Goal: Check status: Check status

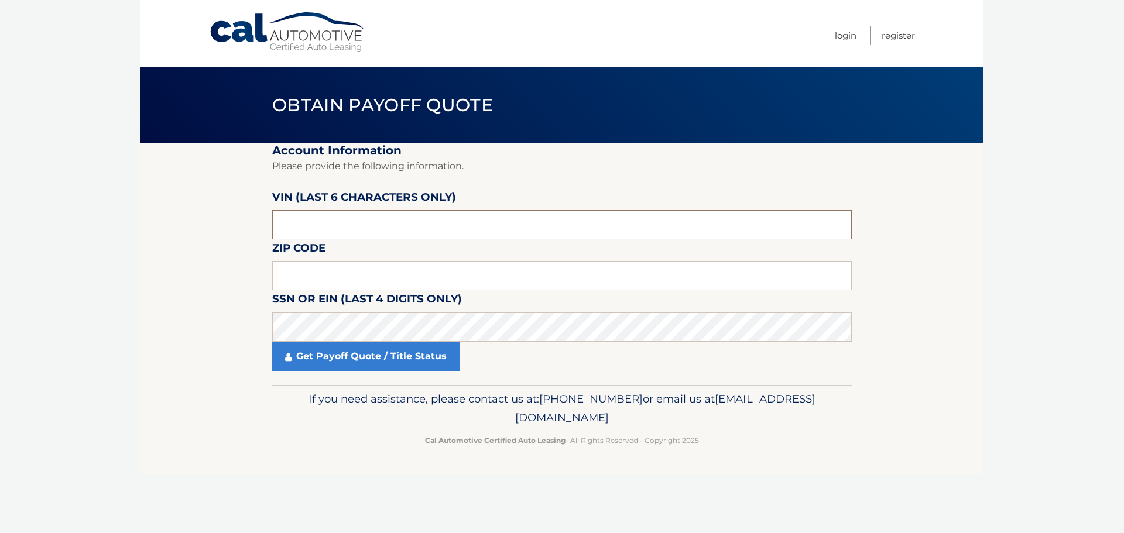
click at [340, 220] on input "text" at bounding box center [562, 224] width 580 height 29
type input "624181"
click button "For Originating Dealer" at bounding box center [0, 0] width 0 height 0
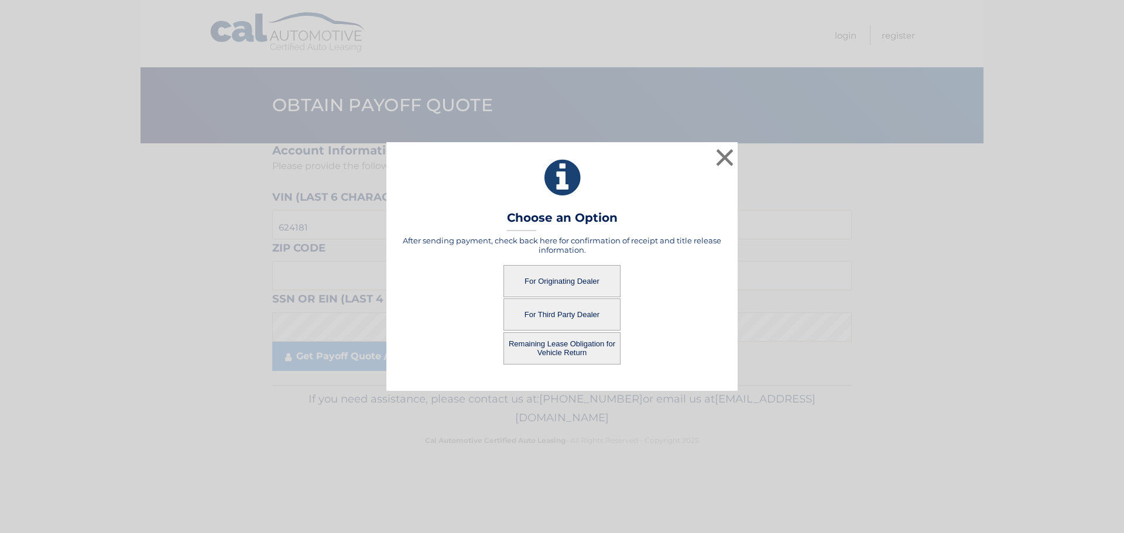
click at [546, 286] on button "For Originating Dealer" at bounding box center [561, 281] width 117 height 32
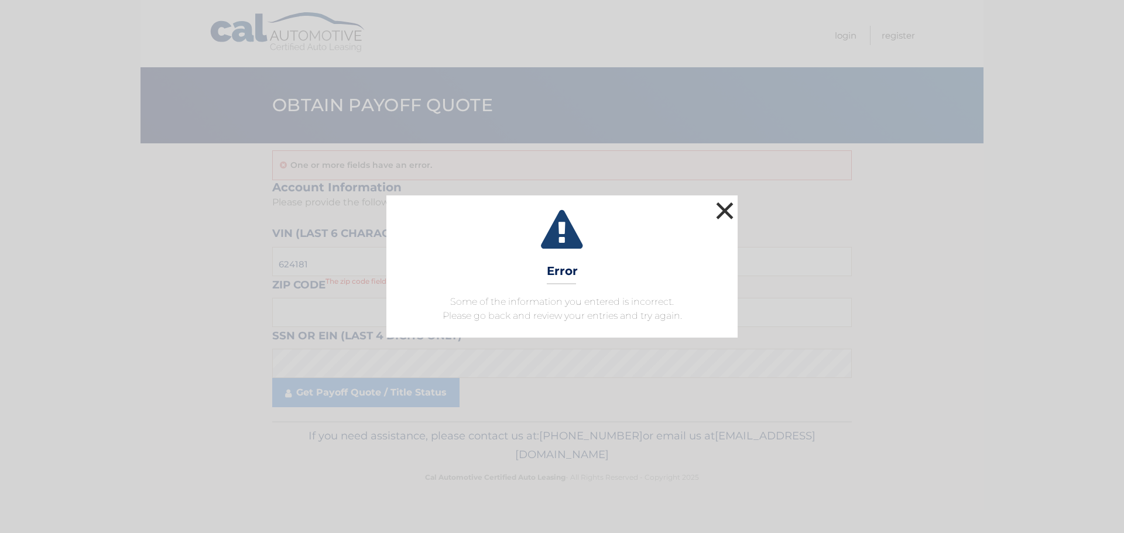
click at [730, 211] on button "×" at bounding box center [724, 210] width 23 height 23
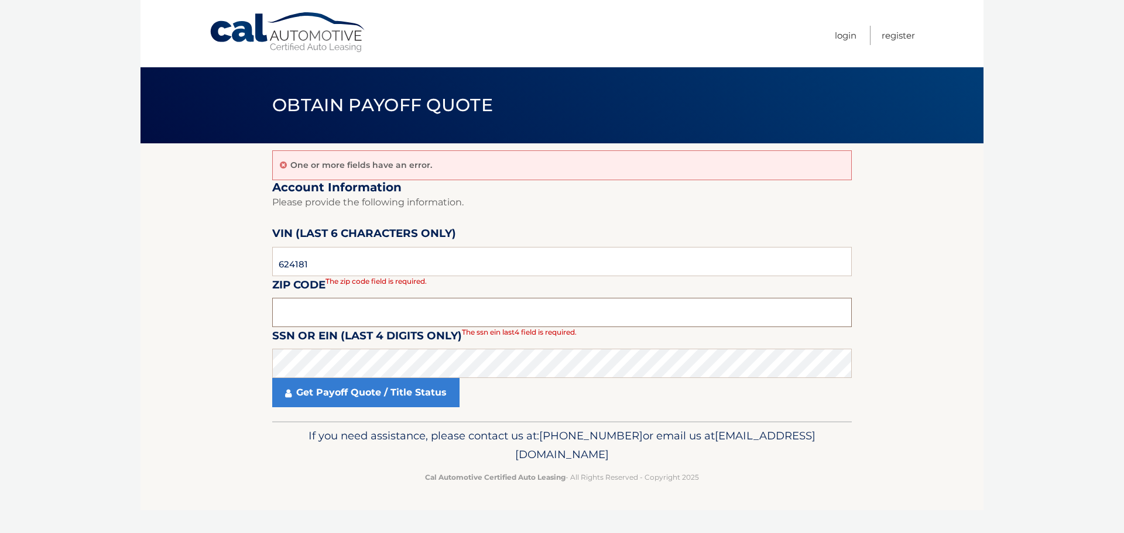
click at [310, 311] on input "text" at bounding box center [562, 312] width 580 height 29
click at [277, 321] on input "text" at bounding box center [562, 312] width 580 height 29
type input "11040"
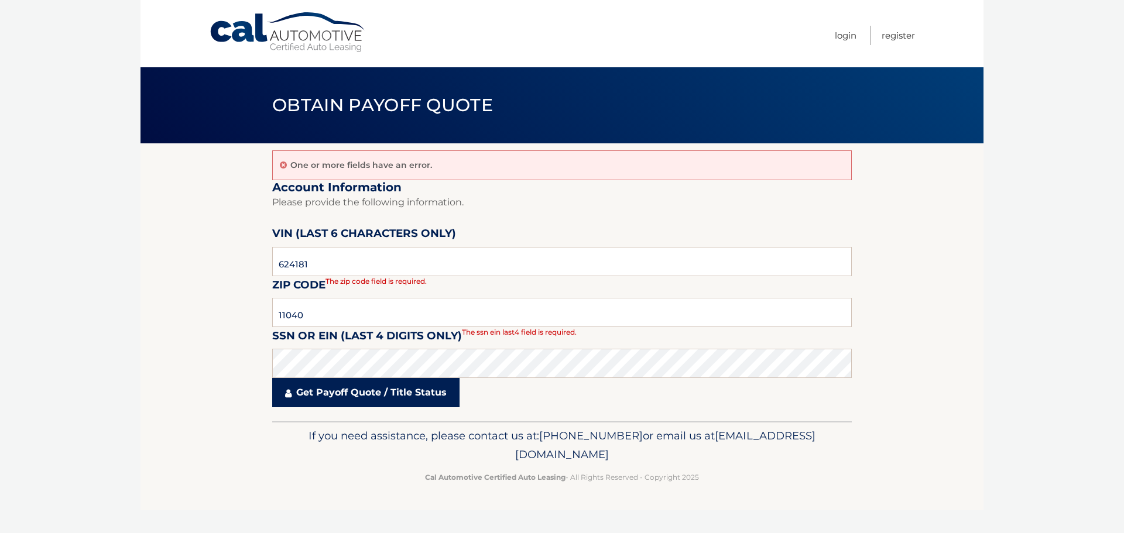
click at [340, 392] on link "Get Payoff Quote / Title Status" at bounding box center [365, 392] width 187 height 29
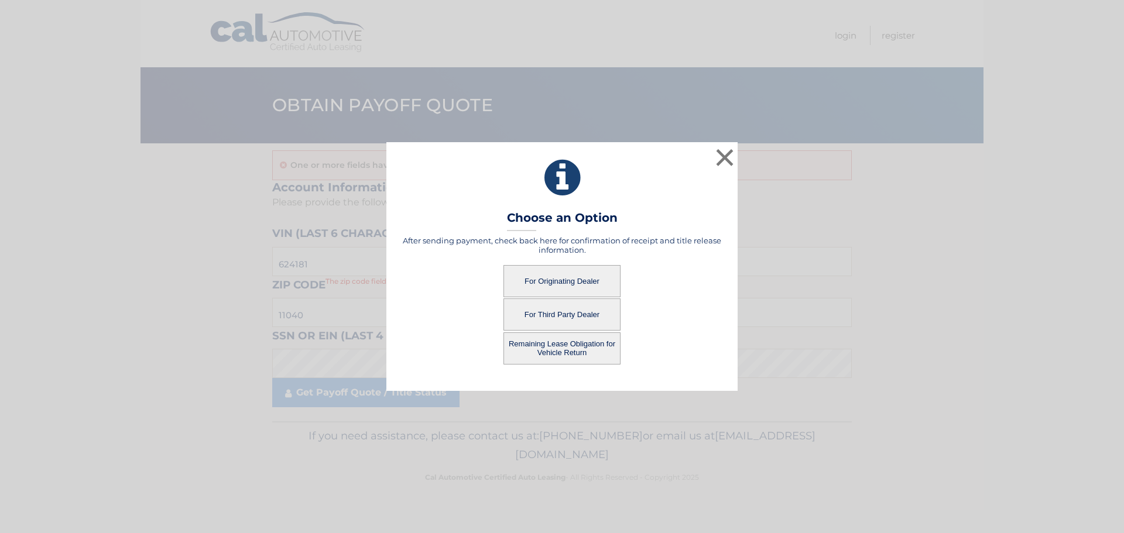
click at [563, 282] on button "For Originating Dealer" at bounding box center [561, 281] width 117 height 32
drag, startPoint x: 573, startPoint y: 277, endPoint x: 581, endPoint y: 279, distance: 8.3
click at [574, 277] on button "For Originating Dealer" at bounding box center [561, 281] width 117 height 32
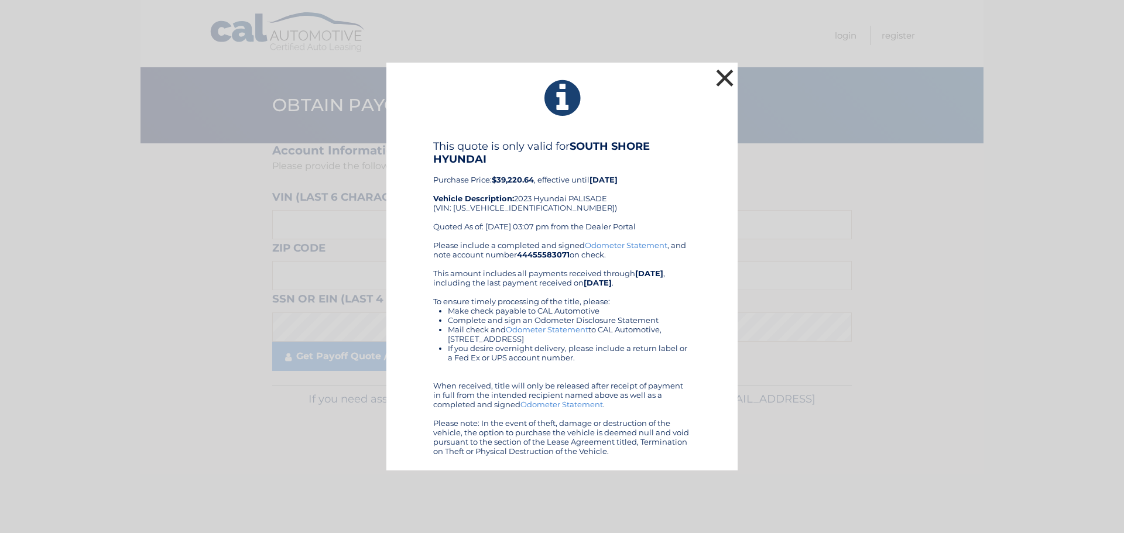
click at [727, 76] on button "×" at bounding box center [724, 77] width 23 height 23
